Goal: Navigation & Orientation: Find specific page/section

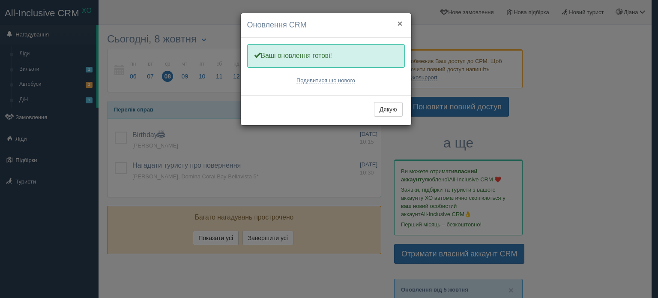
click at [399, 21] on button "×" at bounding box center [399, 23] width 5 height 9
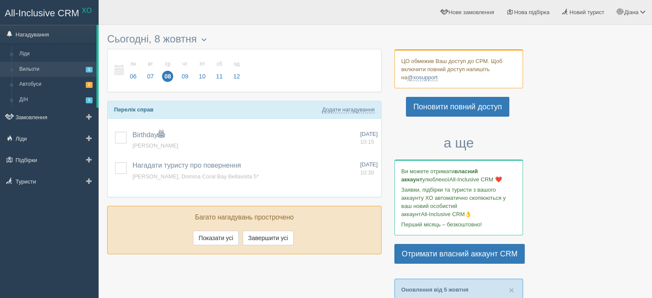
click at [39, 70] on link "Вильоти 1" at bounding box center [55, 69] width 81 height 15
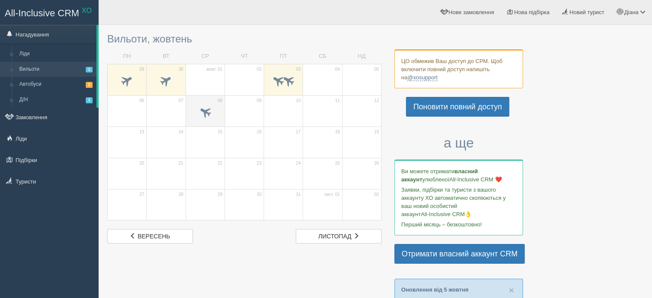
click at [208, 115] on span at bounding box center [205, 112] width 14 height 14
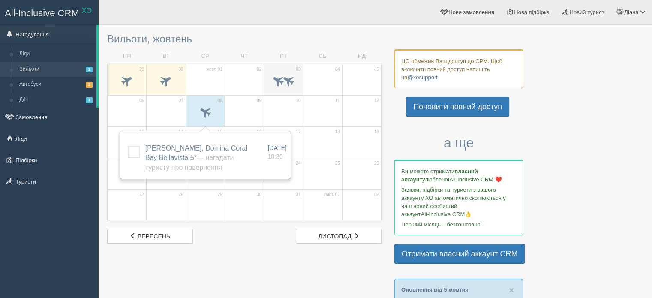
click at [281, 90] on div at bounding box center [283, 82] width 30 height 18
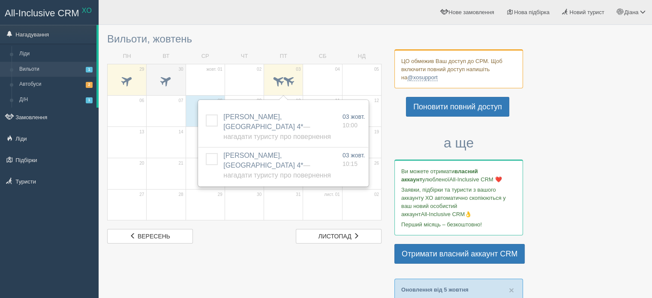
click at [157, 82] on span at bounding box center [166, 82] width 30 height 15
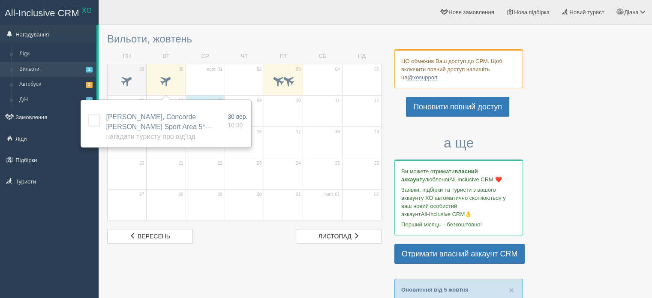
click at [138, 82] on span at bounding box center [127, 82] width 30 height 15
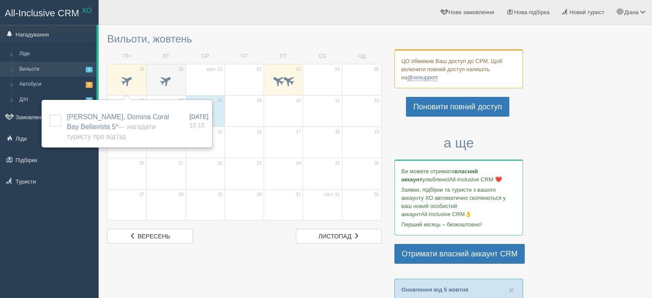
click at [168, 80] on span at bounding box center [166, 80] width 14 height 14
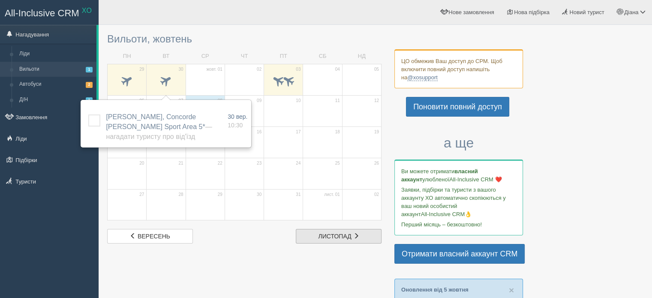
click at [338, 234] on span "листопад" at bounding box center [334, 236] width 33 height 7
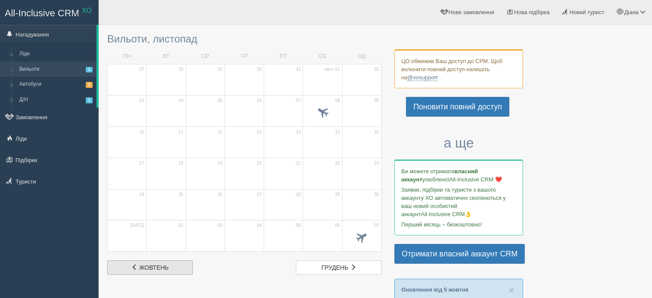
click at [174, 267] on link "жовт. жовтень" at bounding box center [150, 267] width 86 height 15
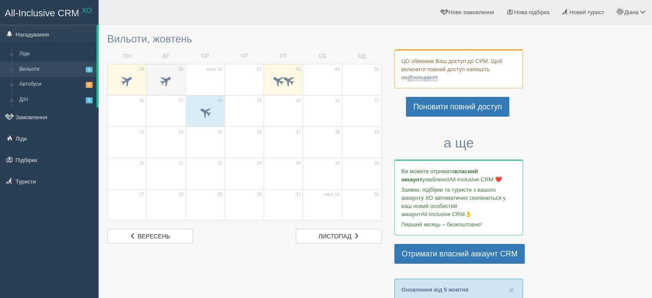
click at [176, 77] on span at bounding box center [166, 82] width 30 height 15
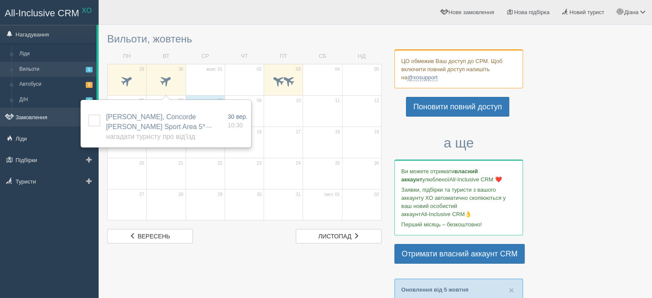
click at [38, 116] on link "Замовлення" at bounding box center [49, 117] width 99 height 19
